Goal: Task Accomplishment & Management: Complete application form

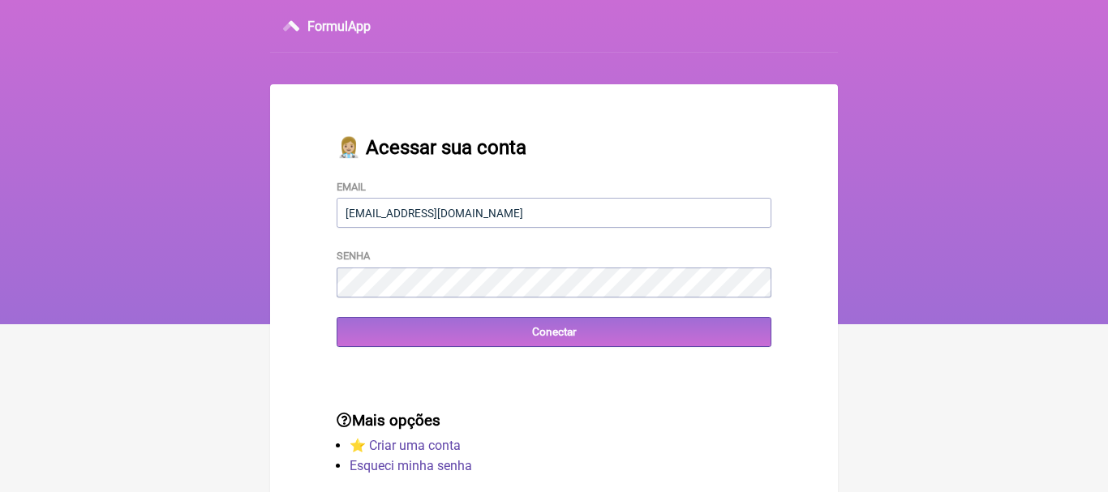
type input "[EMAIL_ADDRESS][DOMAIN_NAME]"
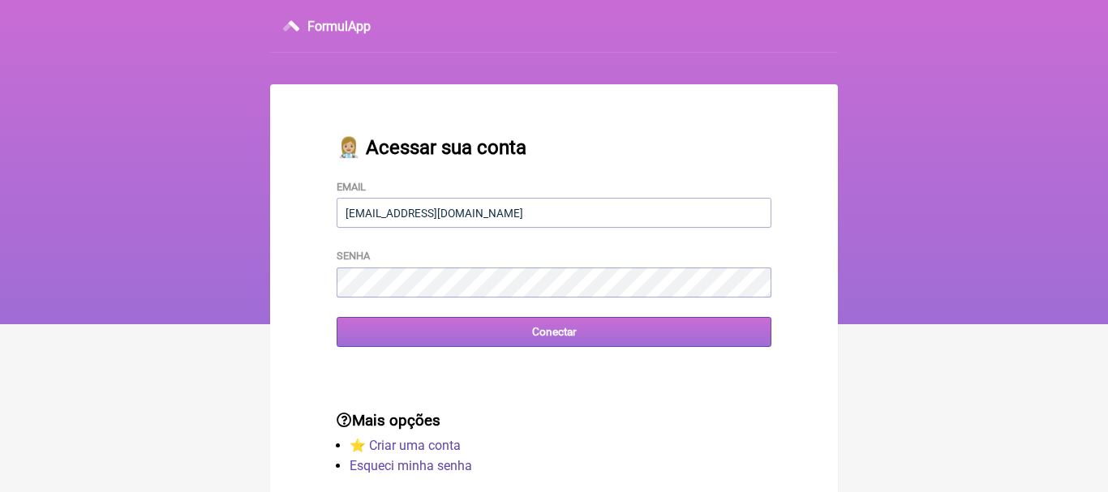
click at [569, 331] on input "Conectar" at bounding box center [554, 332] width 435 height 30
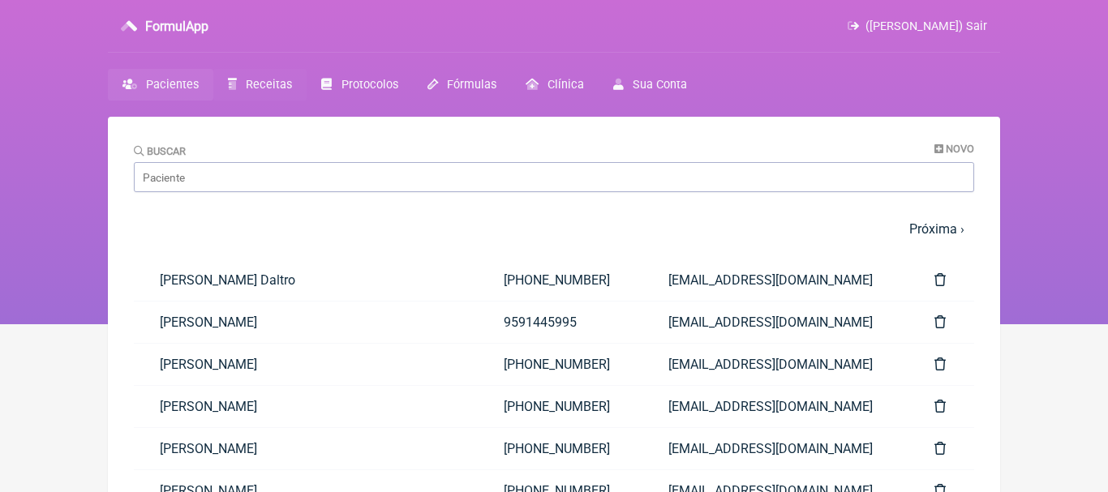
click at [260, 90] on span "Receitas" at bounding box center [269, 85] width 46 height 14
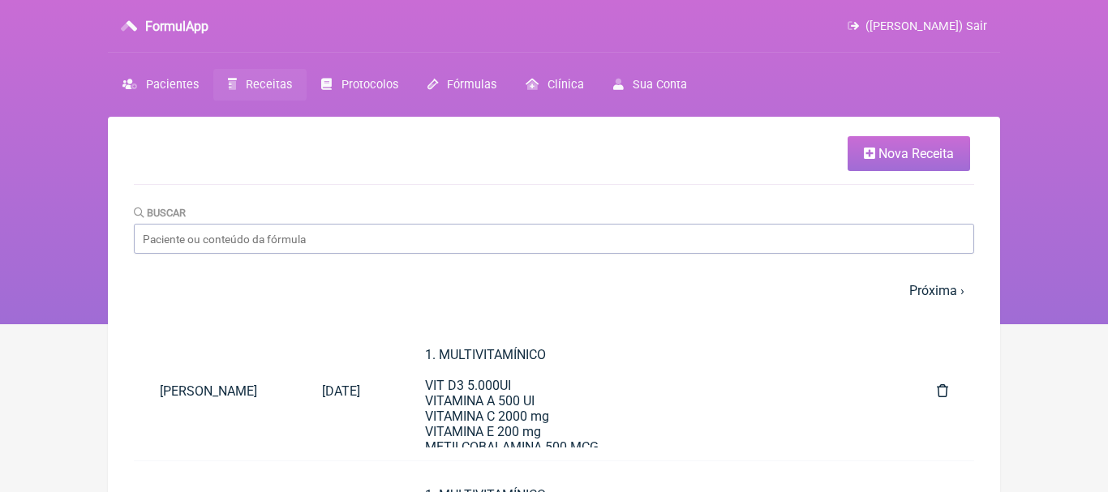
click at [893, 159] on span "Nova Receita" at bounding box center [915, 153] width 75 height 15
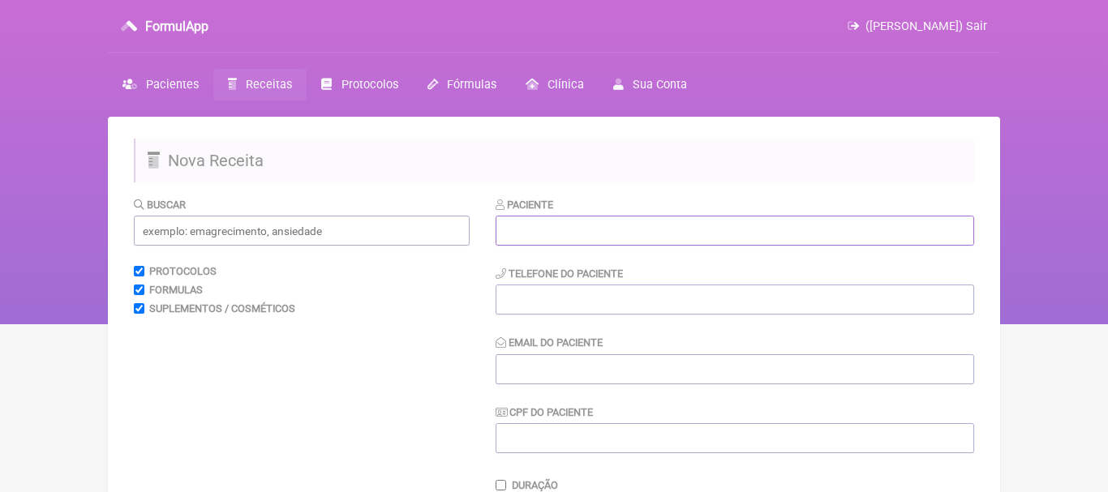
click at [639, 226] on input "text" at bounding box center [735, 231] width 479 height 30
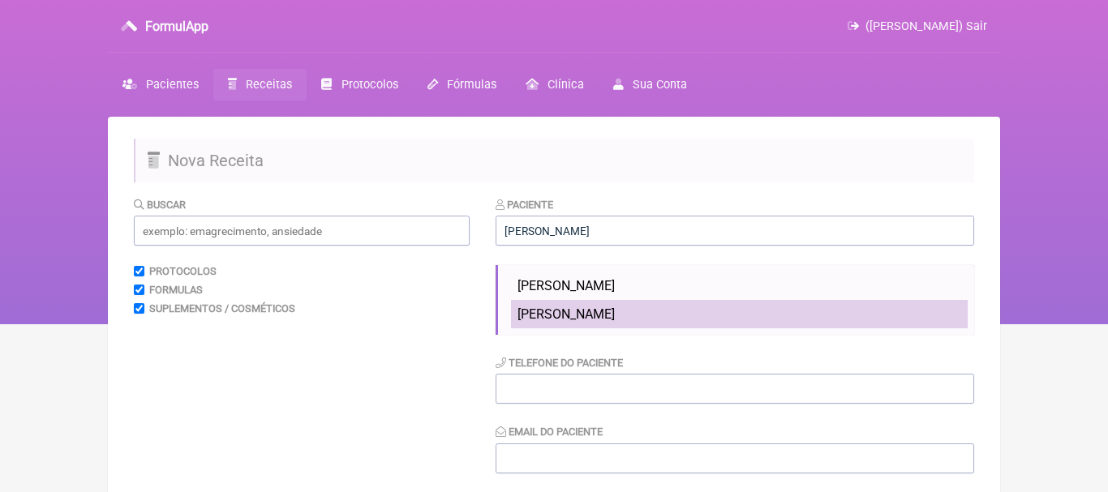
click at [605, 302] on li "Celia Fátima Ferreira Leguizamon" at bounding box center [739, 314] width 457 height 28
type input "Celia Fátima Ferreira Leguizamon"
type input "(21) 96737-9237"
type input "bell.leguizamon@gmail.com"
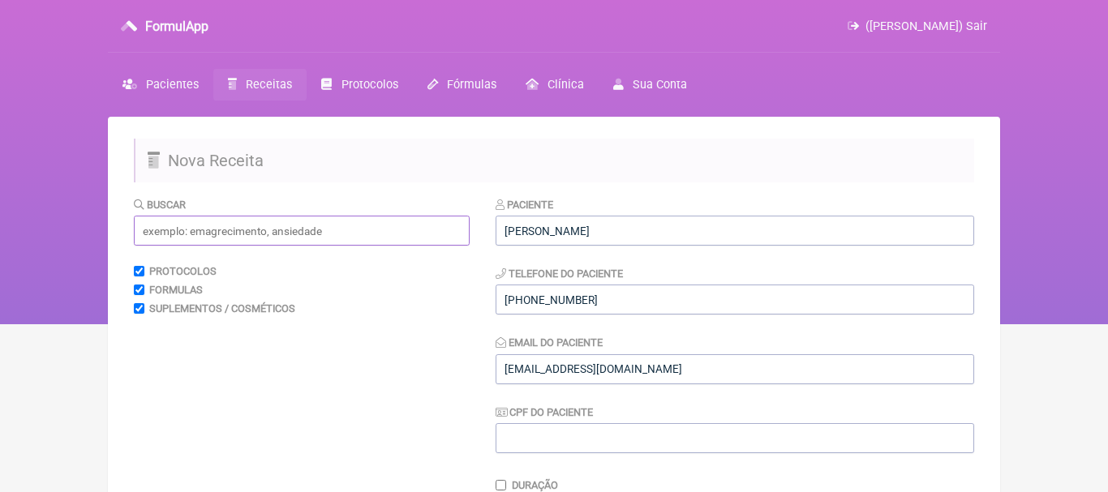
click at [413, 234] on input "text" at bounding box center [302, 231] width 336 height 30
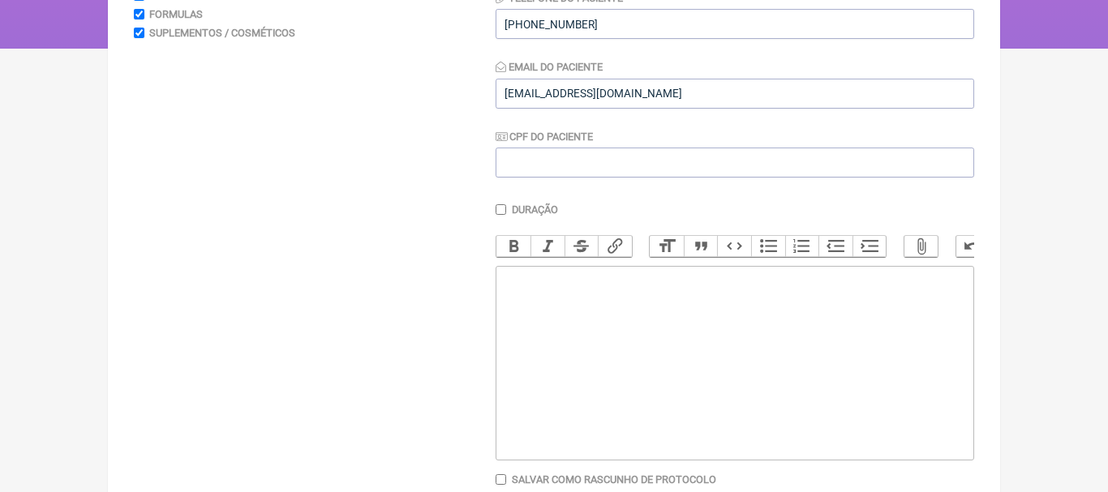
scroll to position [303, 0]
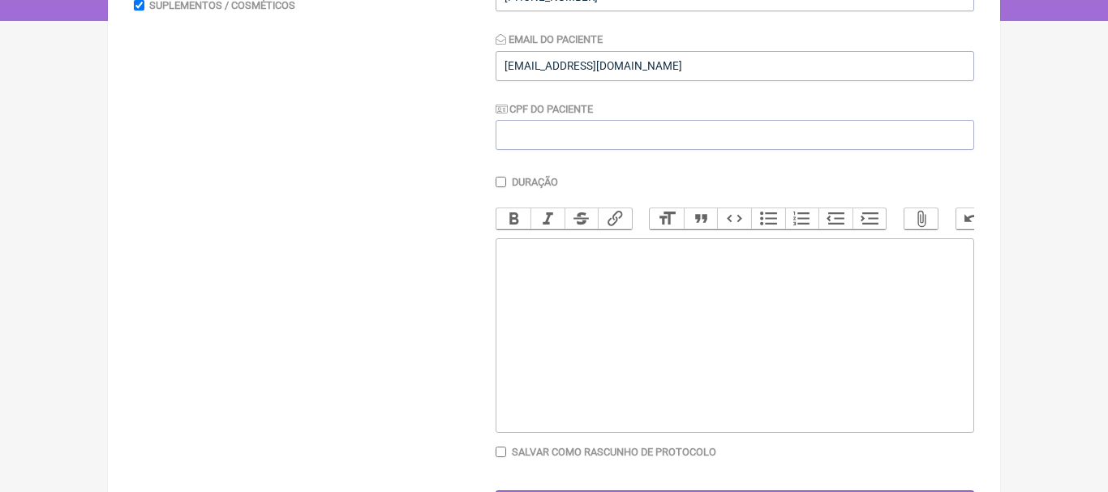
click at [592, 290] on trix-editor at bounding box center [735, 335] width 479 height 195
click at [504, 254] on div "Berberine - 500mg Tomar 1 dose logo após o almoço ( 30 dias)" at bounding box center [734, 275] width 461 height 62
click at [775, 273] on div "1. Berberine - 500mg Tomar 1 dose logo após o almoço ( 30 dias)" at bounding box center [734, 275] width 461 height 62
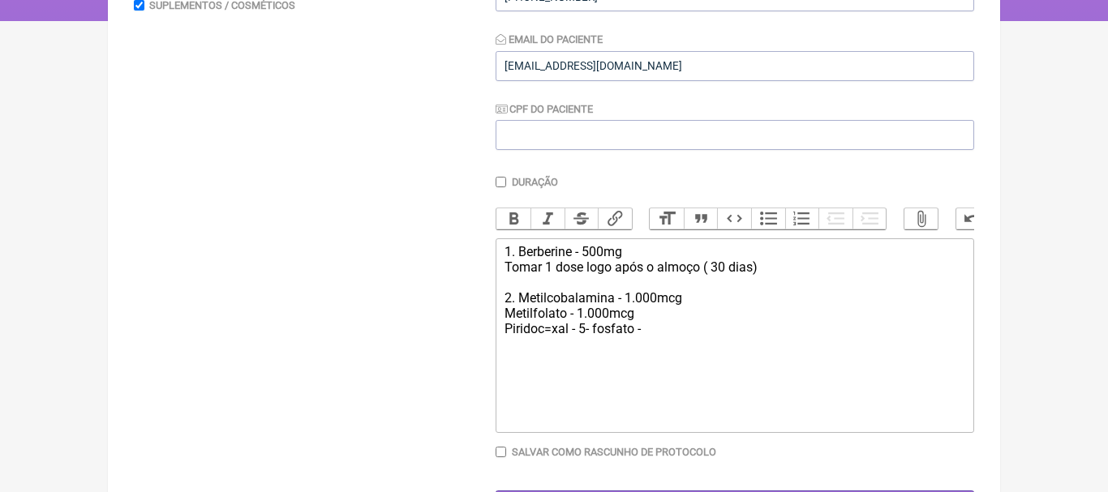
click at [564, 336] on div "1. Berberine - 500mg Tomar 1 dose logo após o almoço ( 30 dias) 2. Metilcobalam…" at bounding box center [734, 305] width 461 height 123
click at [664, 327] on div "1. Berberine - 500mg Tomar 1 dose logo após o almoço ( 30 dias) 2. Metilcobalam…" at bounding box center [734, 305] width 461 height 123
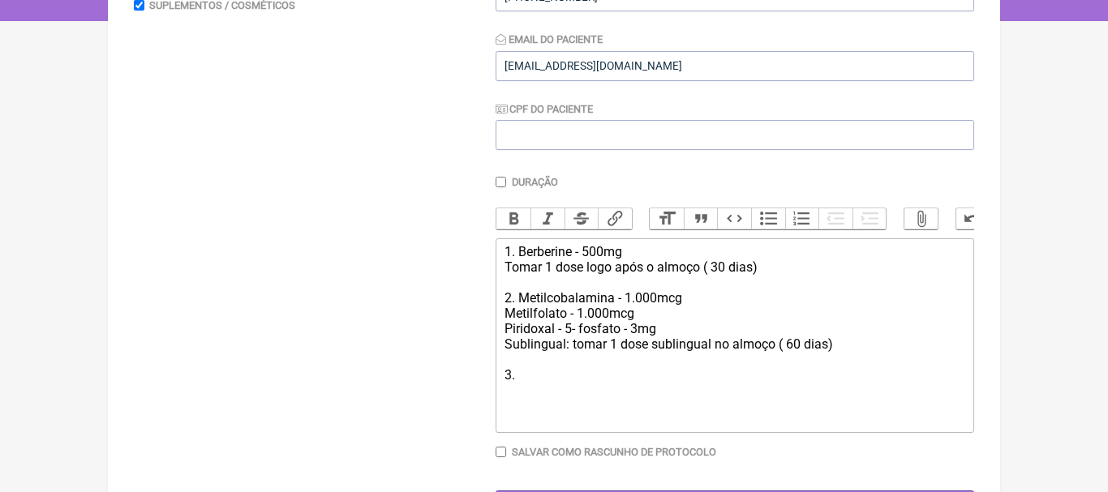
type trix-editor "<div>1. Berberine - 500mg<br>Tomar 1 dose logo após o almoço ( 30 dias)<br><br>…"
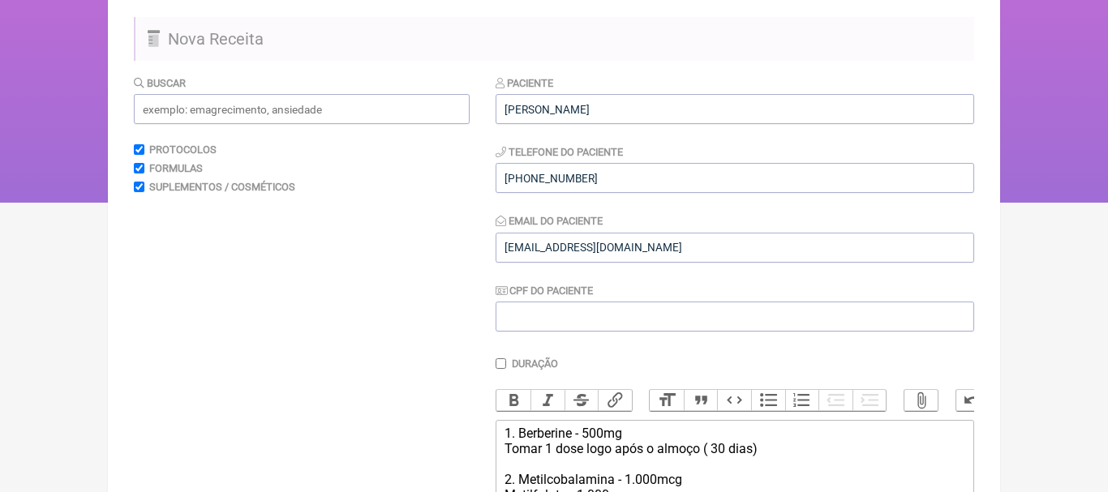
scroll to position [121, 0]
click at [415, 109] on input "text" at bounding box center [302, 110] width 336 height 30
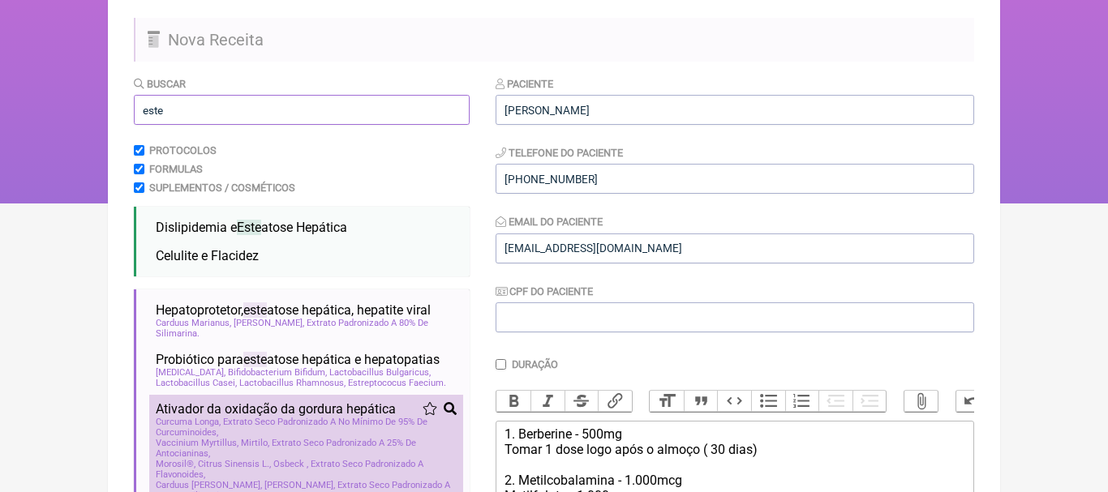
type input "este"
click at [219, 438] on span "Curcuma Longa, Extrato Seco Padronizado A No Mínimo De 95% De Curcuminoides" at bounding box center [306, 427] width 301 height 21
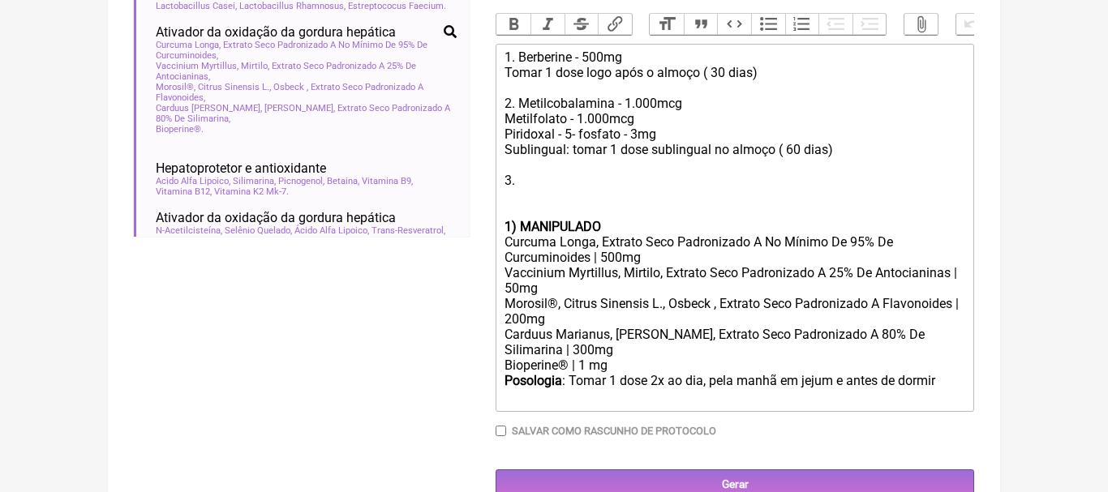
scroll to position [503, 0]
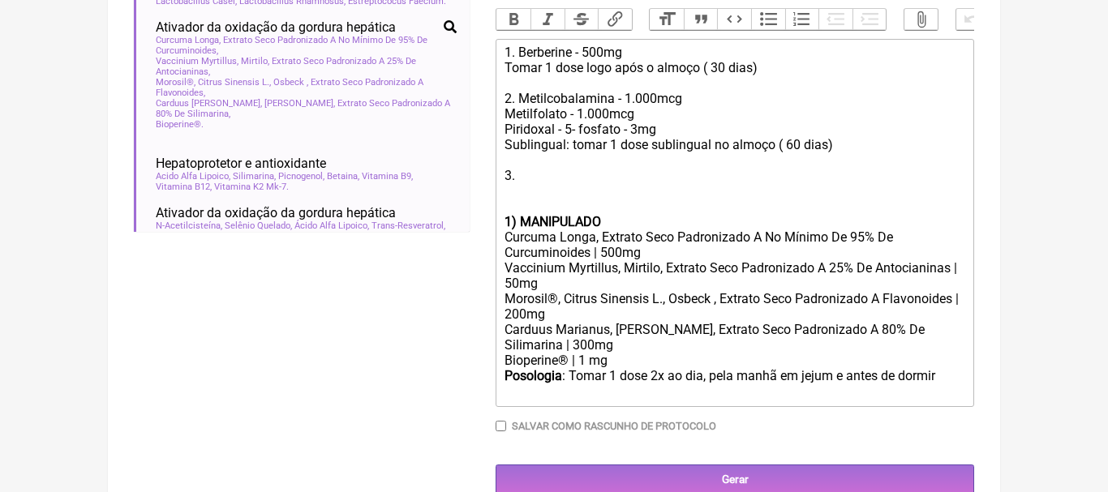
click at [614, 223] on div "1) MANIPULADO" at bounding box center [734, 221] width 461 height 15
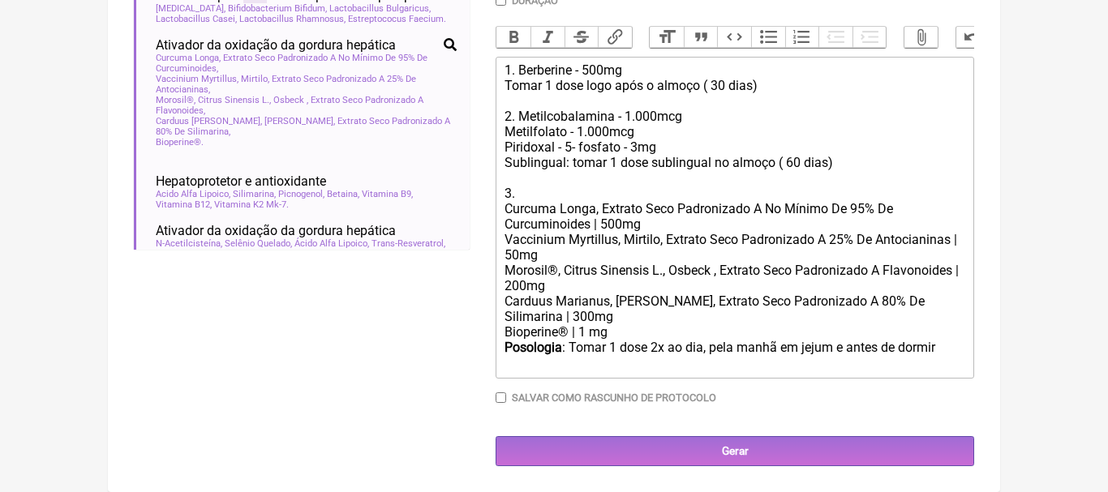
scroll to position [483, 0]
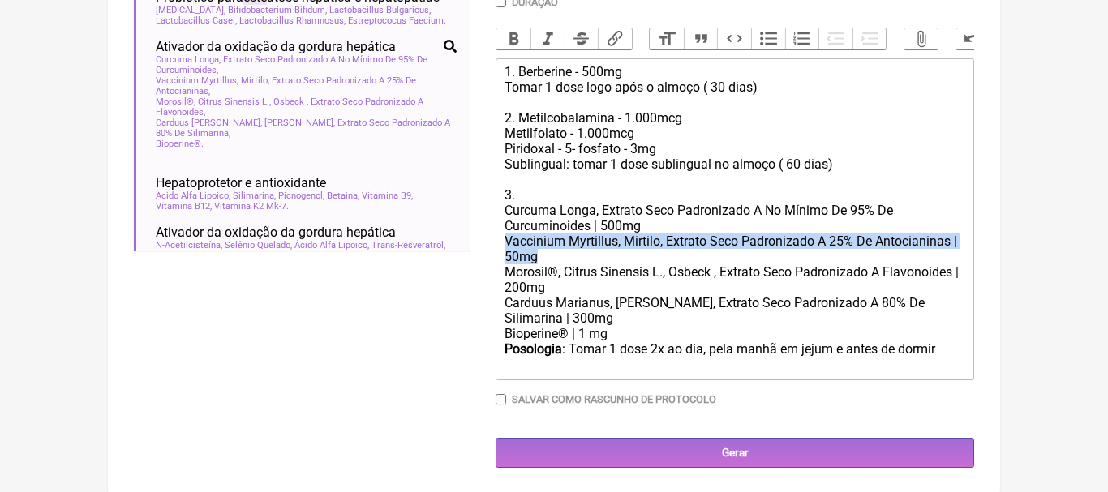
drag, startPoint x: 504, startPoint y: 244, endPoint x: 544, endPoint y: 255, distance: 42.1
click at [544, 255] on trix-editor "1. Berberine - 500mg Tomar 1 dose logo após o almoço ( 30 dias) 2. Metilcobalam…" at bounding box center [735, 219] width 479 height 322
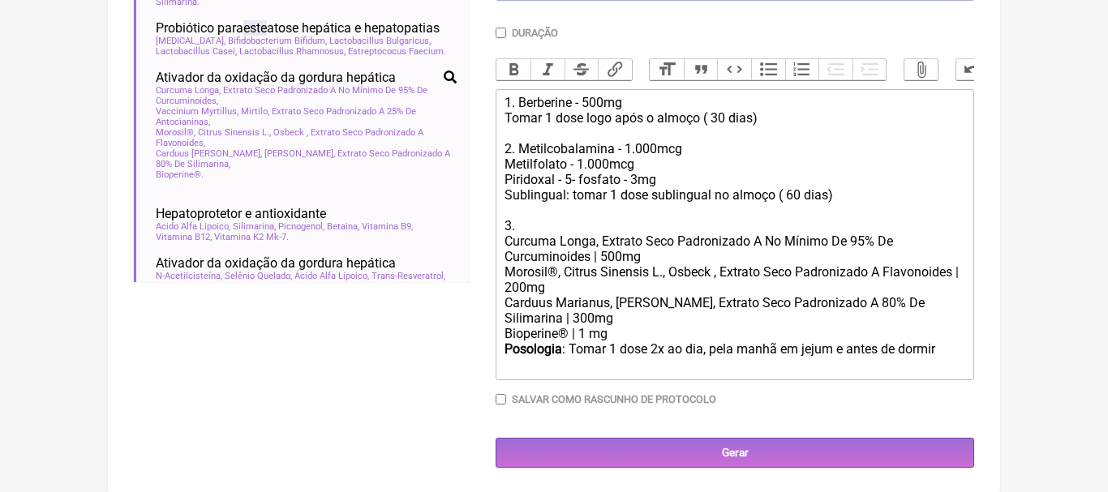
click at [964, 353] on div "Posologia : Tomar 1 dose 2x ao dia, pela manhã em jejum e antes de dormir ㅤ" at bounding box center [734, 357] width 461 height 32
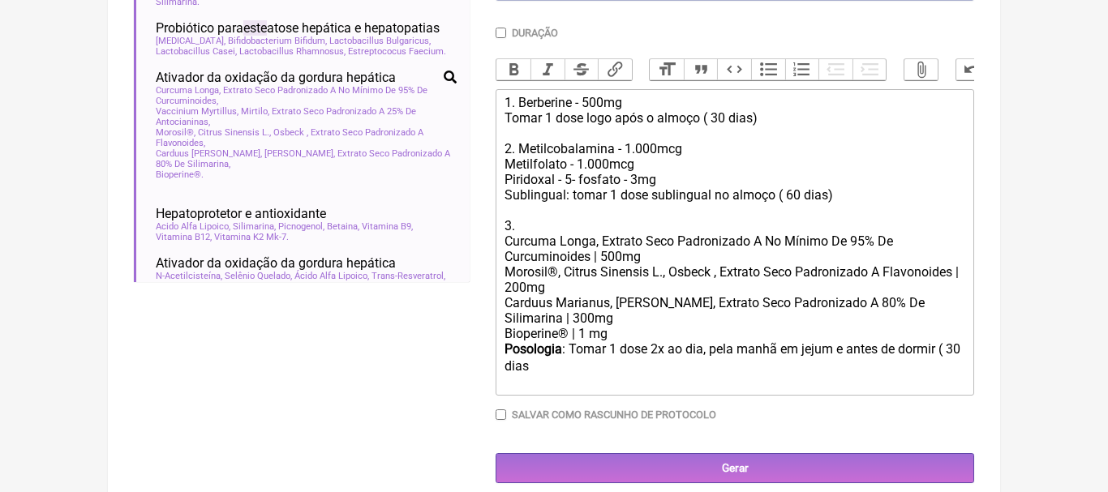
type trix-editor "<div>1. Berberine - 500mg<br>Tomar 1 dose logo após o almoço ( 30 dias)<br><br>…"
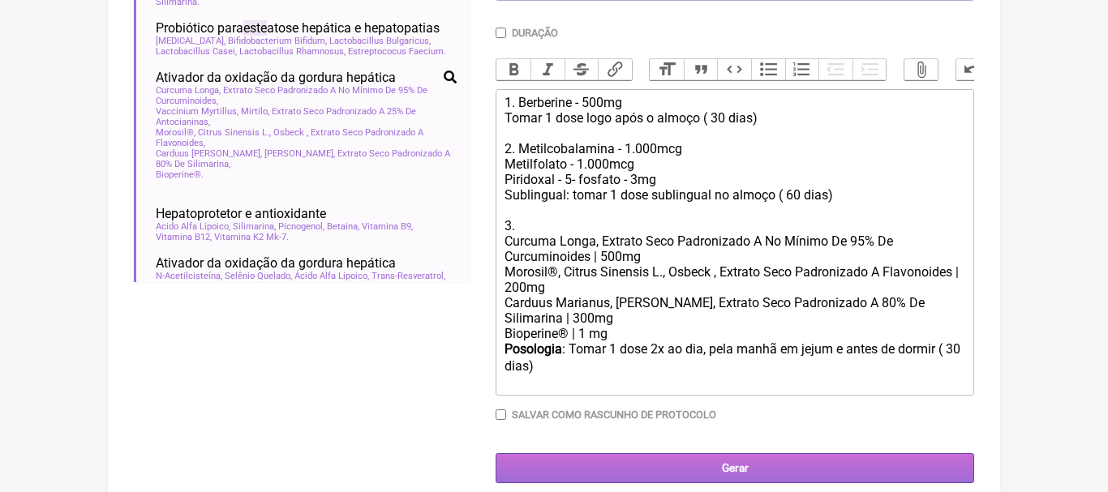
click at [742, 463] on input "Gerar" at bounding box center [735, 468] width 479 height 30
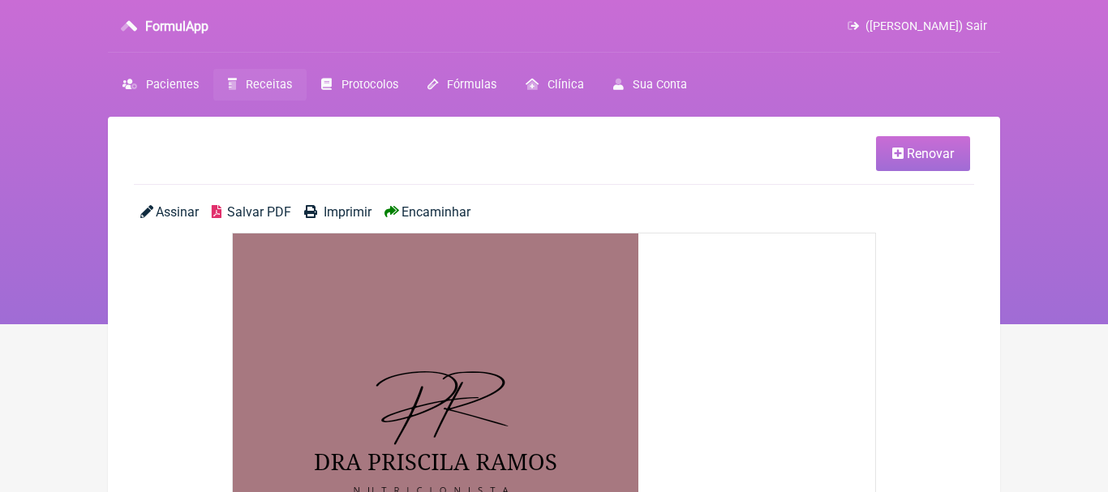
click at [445, 212] on span "Encaminhar" at bounding box center [435, 211] width 69 height 15
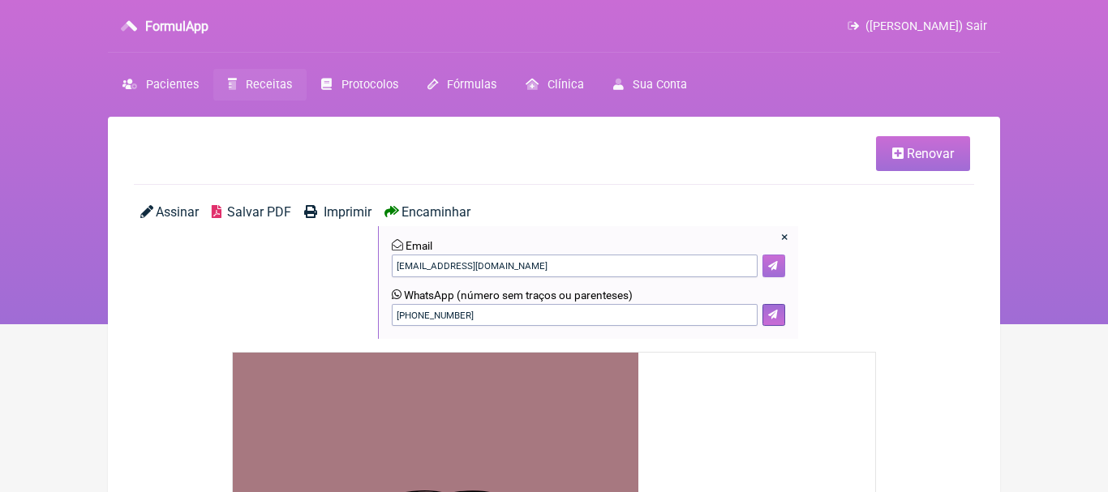
click at [772, 264] on icon at bounding box center [773, 266] width 10 height 10
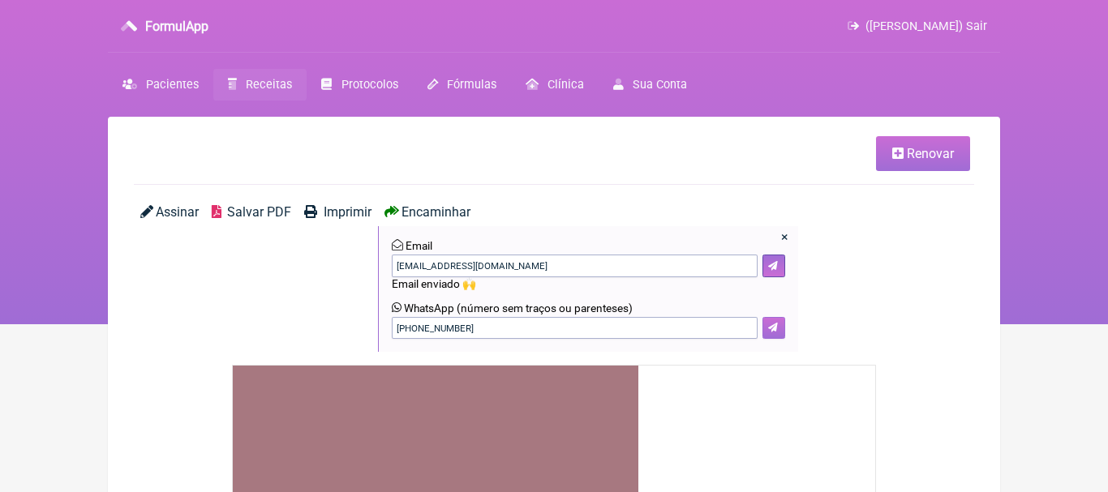
click at [776, 331] on icon at bounding box center [773, 328] width 10 height 10
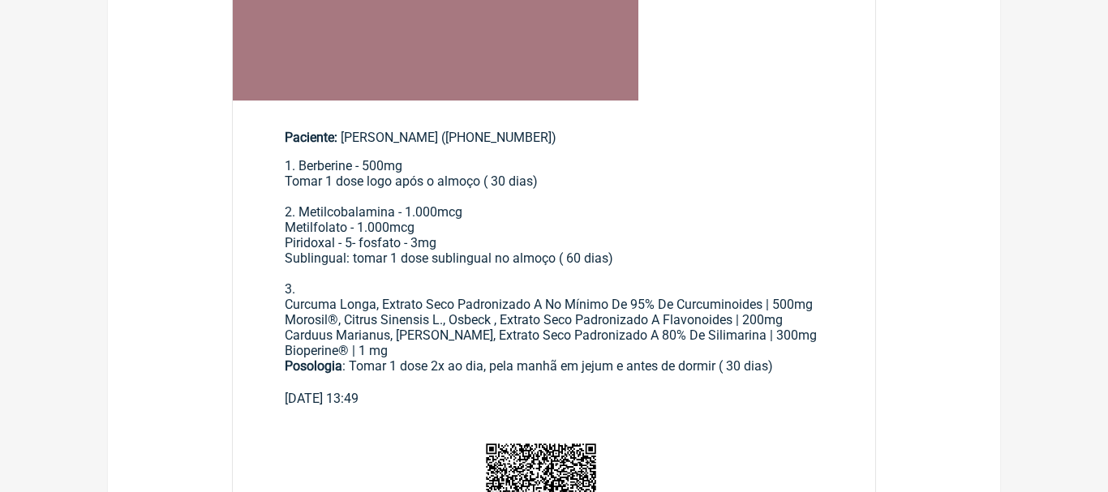
scroll to position [674, 0]
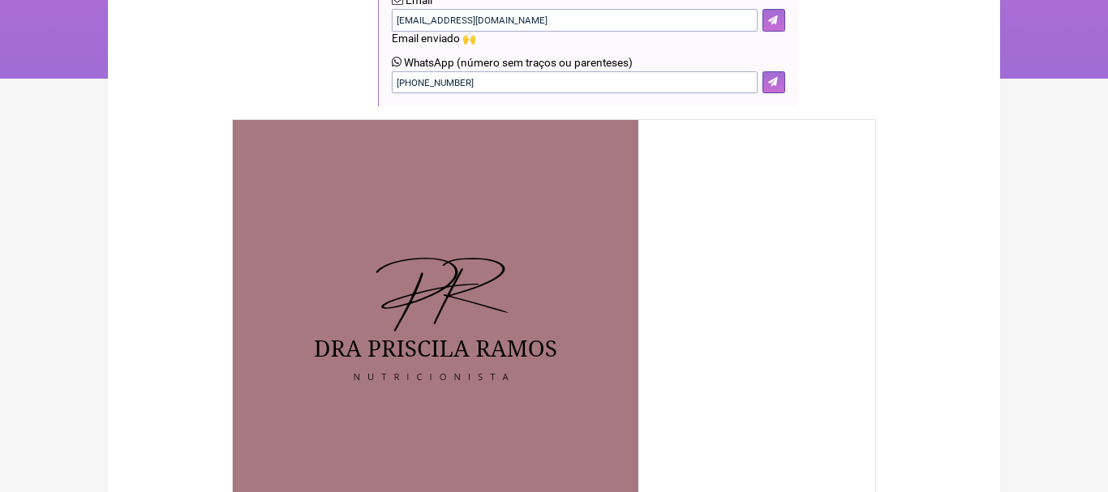
scroll to position [0, 0]
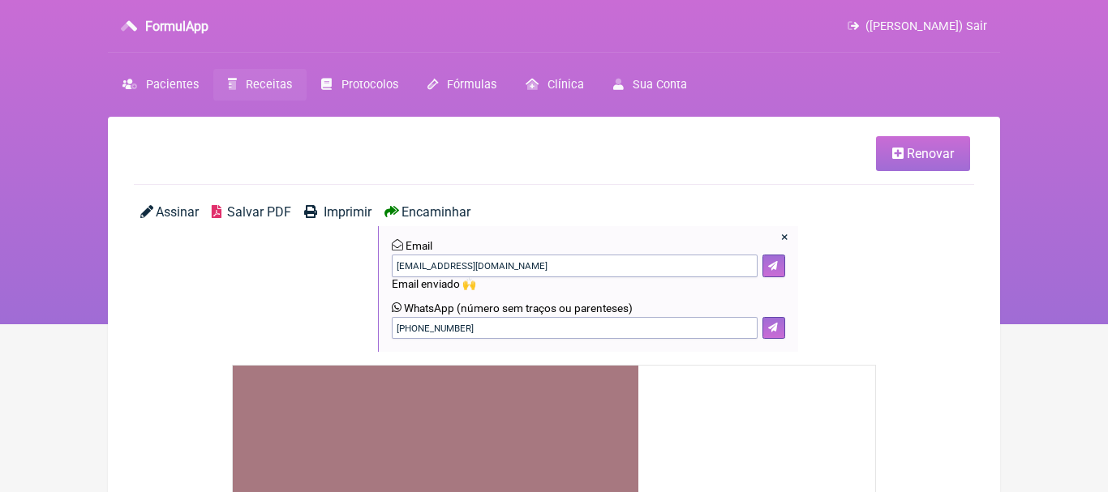
click at [269, 87] on span "Receitas" at bounding box center [269, 85] width 46 height 14
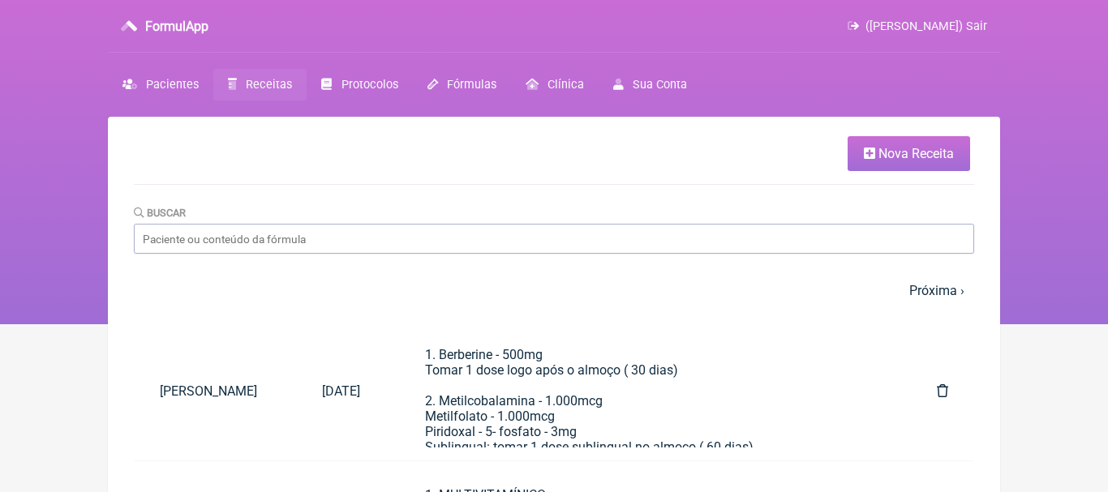
click at [903, 157] on span "Nova Receita" at bounding box center [915, 153] width 75 height 15
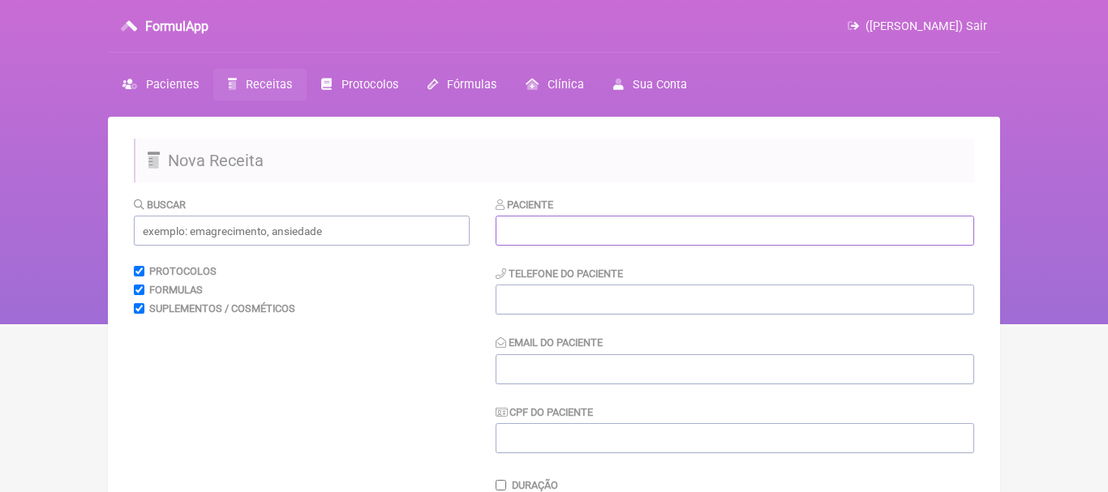
click at [728, 242] on input "text" at bounding box center [735, 231] width 479 height 30
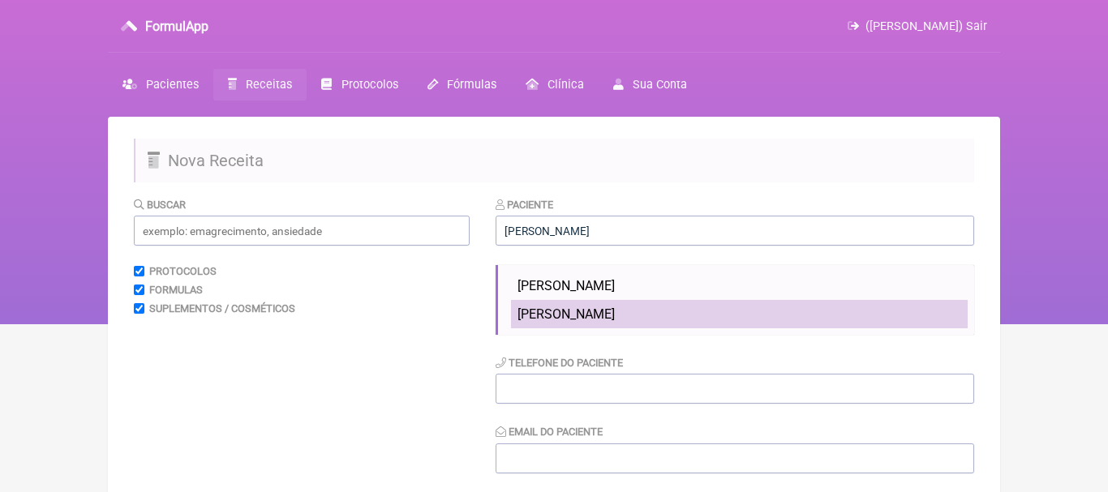
click at [615, 313] on span "Celia Fátima Ferreira Leguizamon" at bounding box center [565, 314] width 97 height 15
type input "Celia Fátima Ferreira Leguizamon"
type input "(21) 96737-9237"
type input "bell.leguizamon@gmail.com"
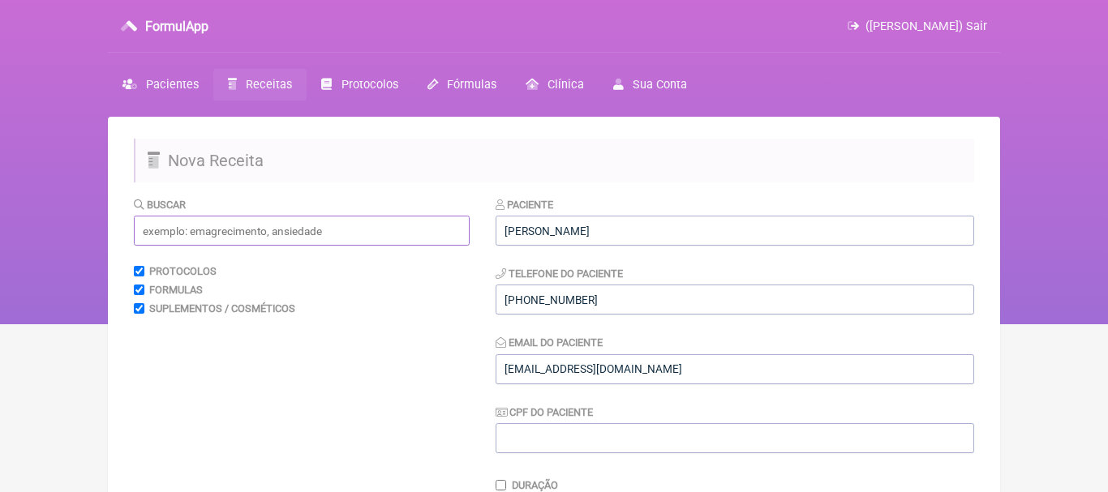
click at [386, 234] on input "text" at bounding box center [302, 231] width 336 height 30
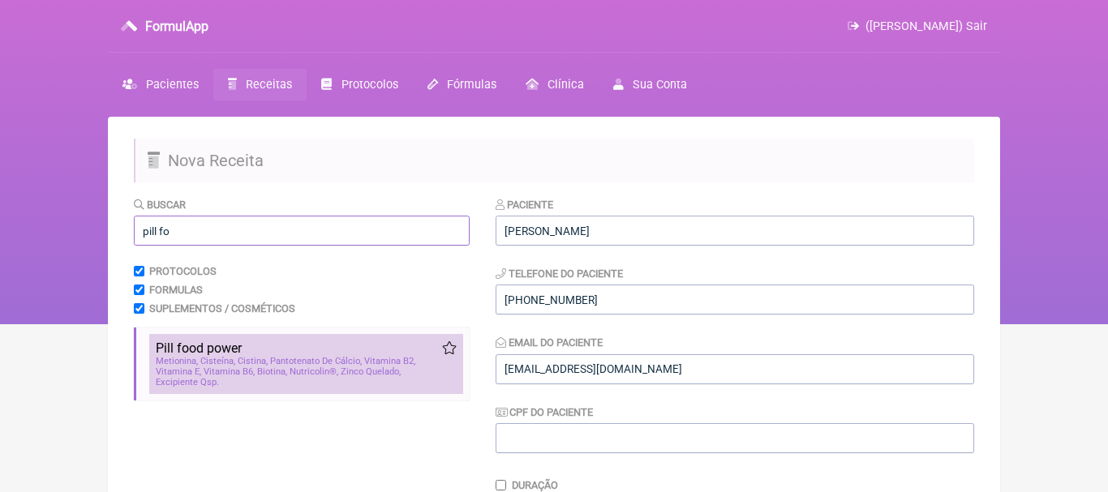
type input "pill fo"
click at [234, 359] on span "Cisteína" at bounding box center [217, 361] width 35 height 11
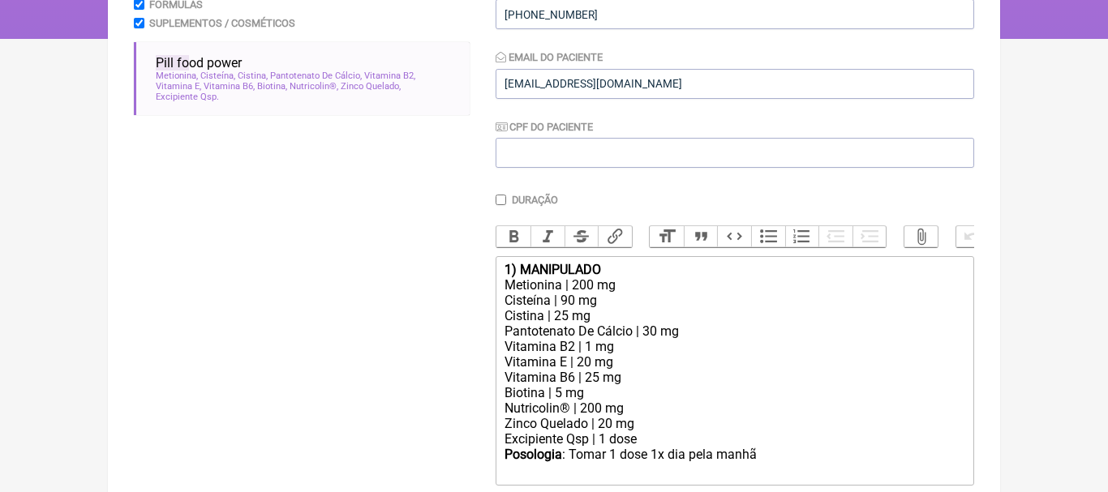
scroll to position [290, 0]
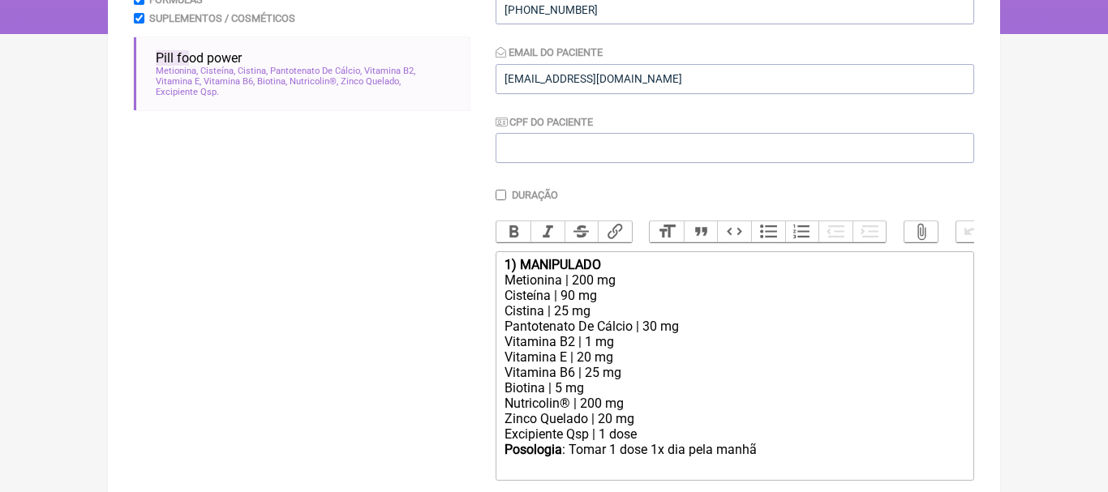
click at [661, 265] on div "1) MANIPULADO" at bounding box center [734, 264] width 461 height 15
click at [779, 451] on div "Posologia : Tomar 1 dose 1x dia pela manhã ㅤ" at bounding box center [734, 458] width 461 height 32
type trix-editor "<div><strong>1) Unhas e cabelos</strong></div><div>Metionina | 200 mg</div><div…"
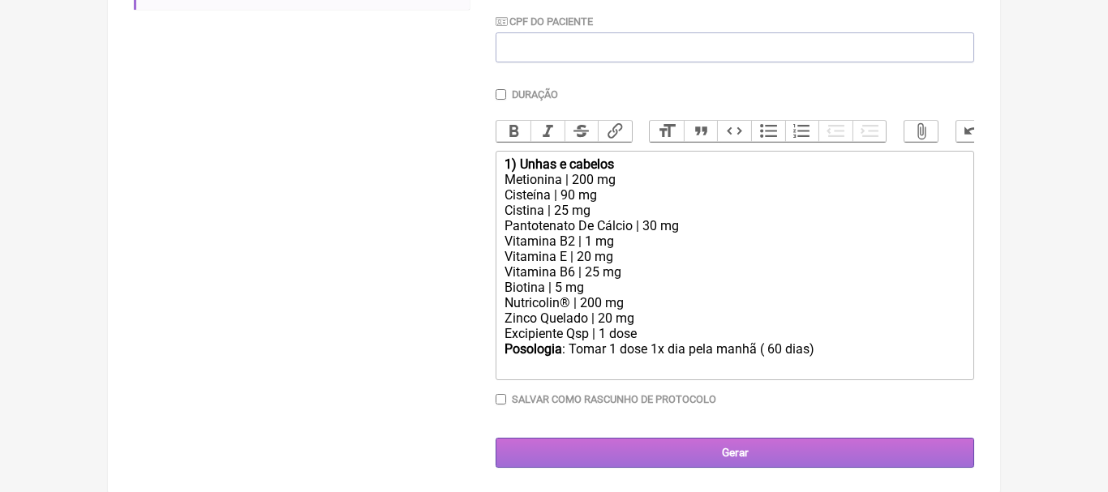
click at [740, 449] on input "Gerar" at bounding box center [735, 453] width 479 height 30
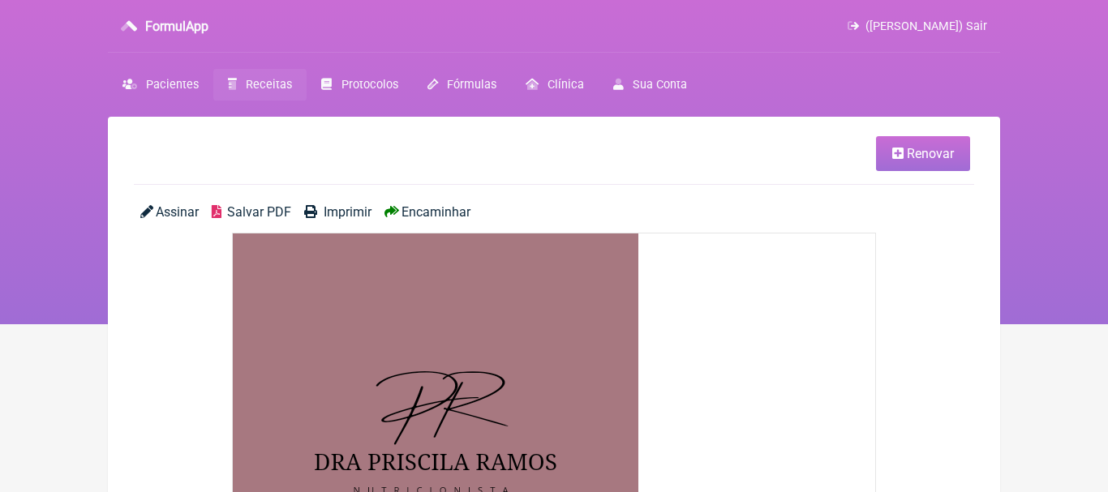
click at [461, 208] on span "Encaminhar" at bounding box center [435, 211] width 69 height 15
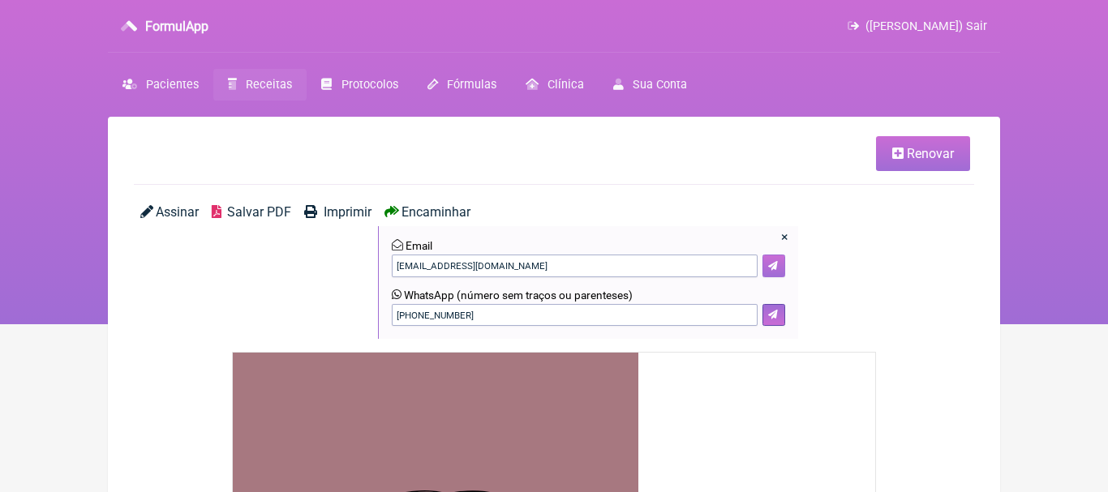
click at [779, 267] on button at bounding box center [773, 266] width 23 height 23
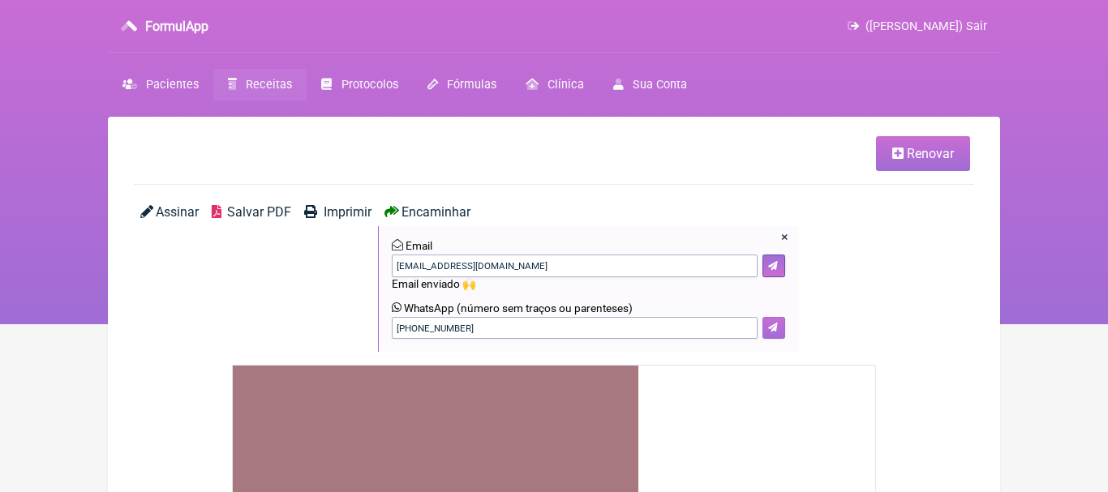
click at [771, 325] on icon at bounding box center [773, 328] width 10 height 10
